Goal: Find specific page/section: Find specific page/section

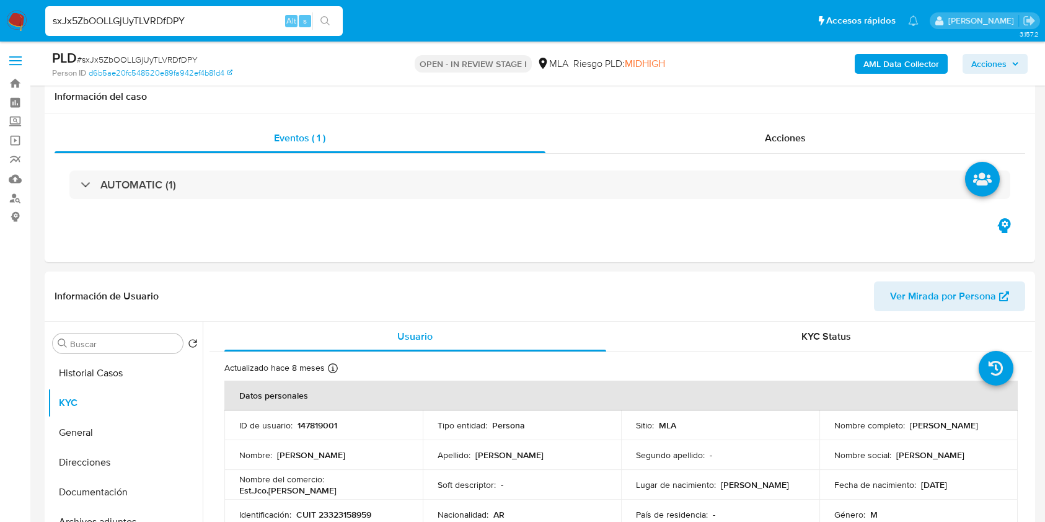
select select "10"
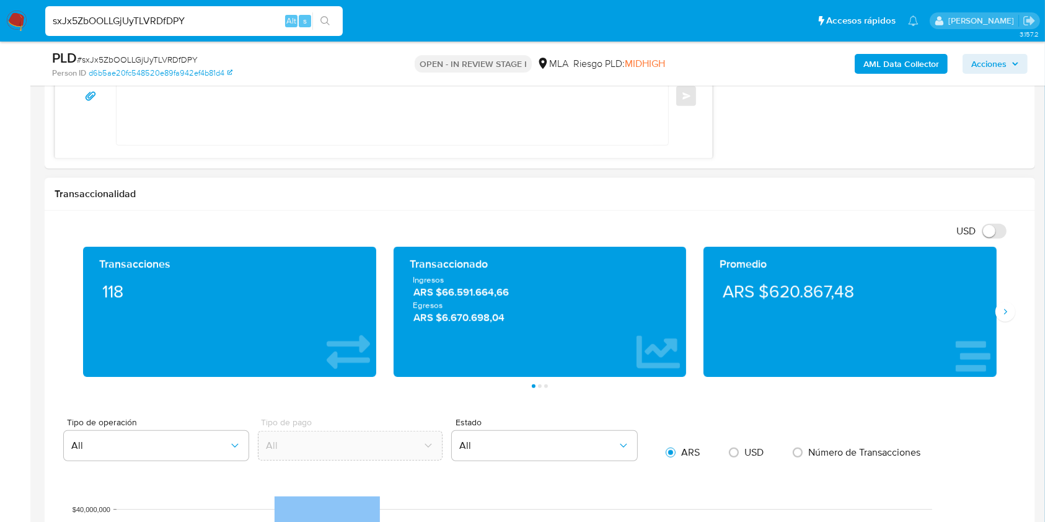
scroll to position [668, 0]
